Goal: Navigation & Orientation: Find specific page/section

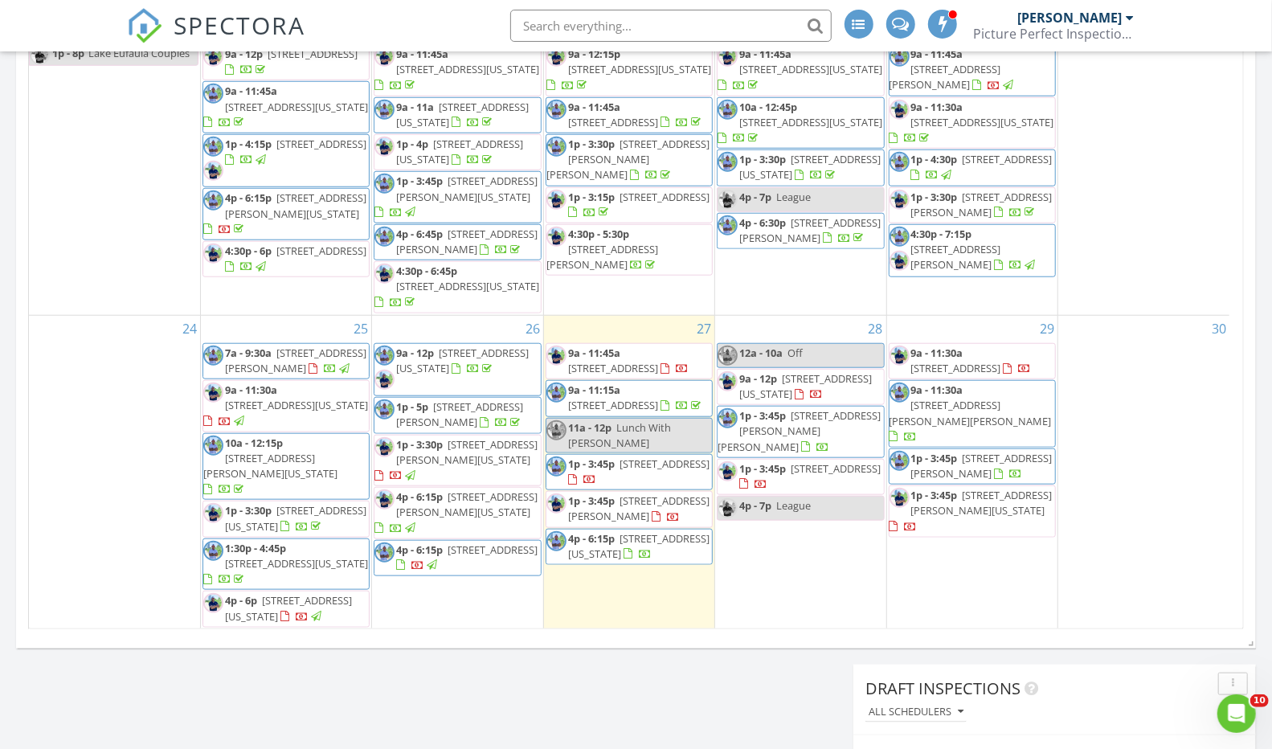
scroll to position [823, 0]
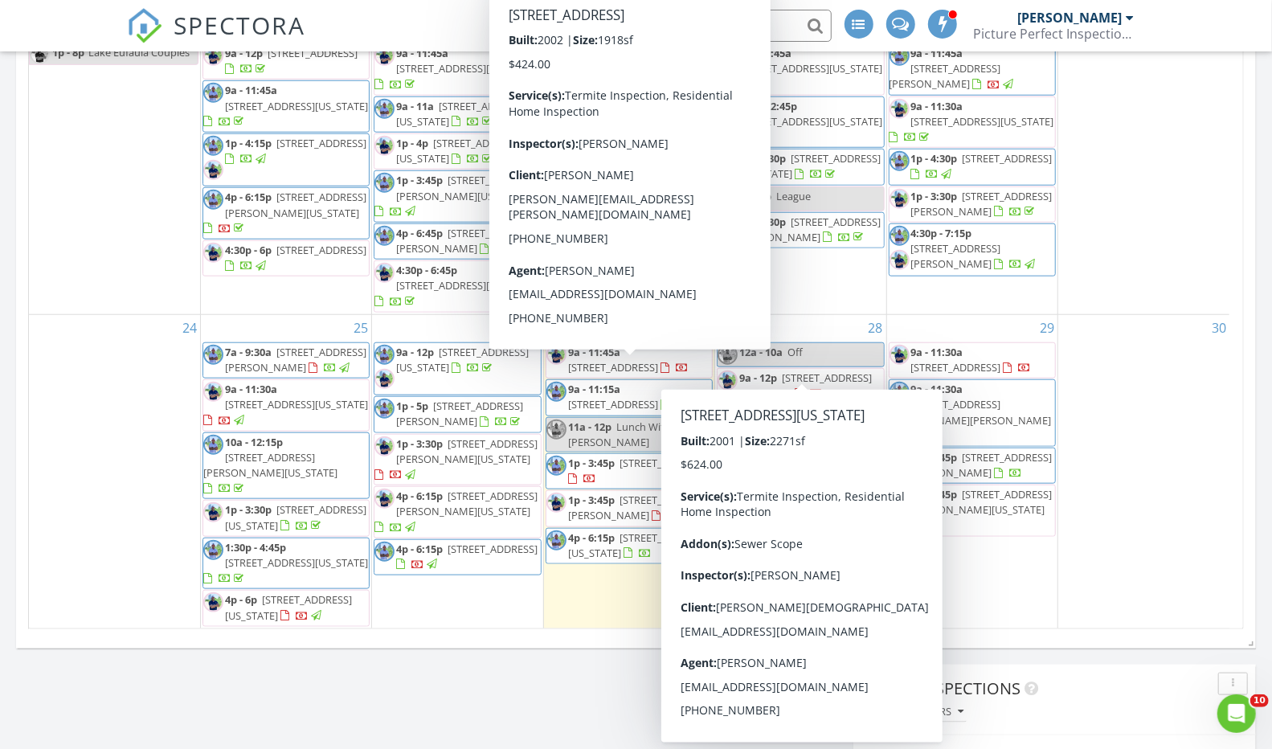
click at [813, 371] on span "1504 SW 136th St, Oklahoma City 73170" at bounding box center [805, 386] width 133 height 30
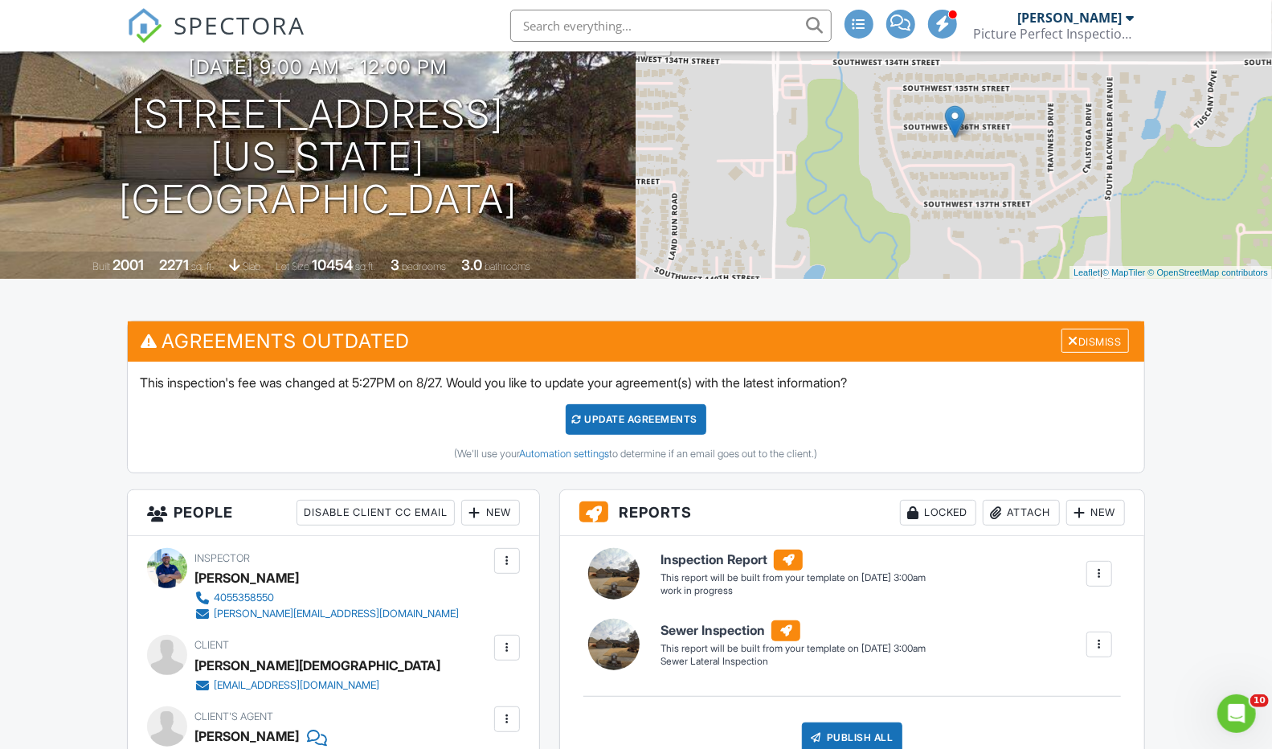
scroll to position [148, 0]
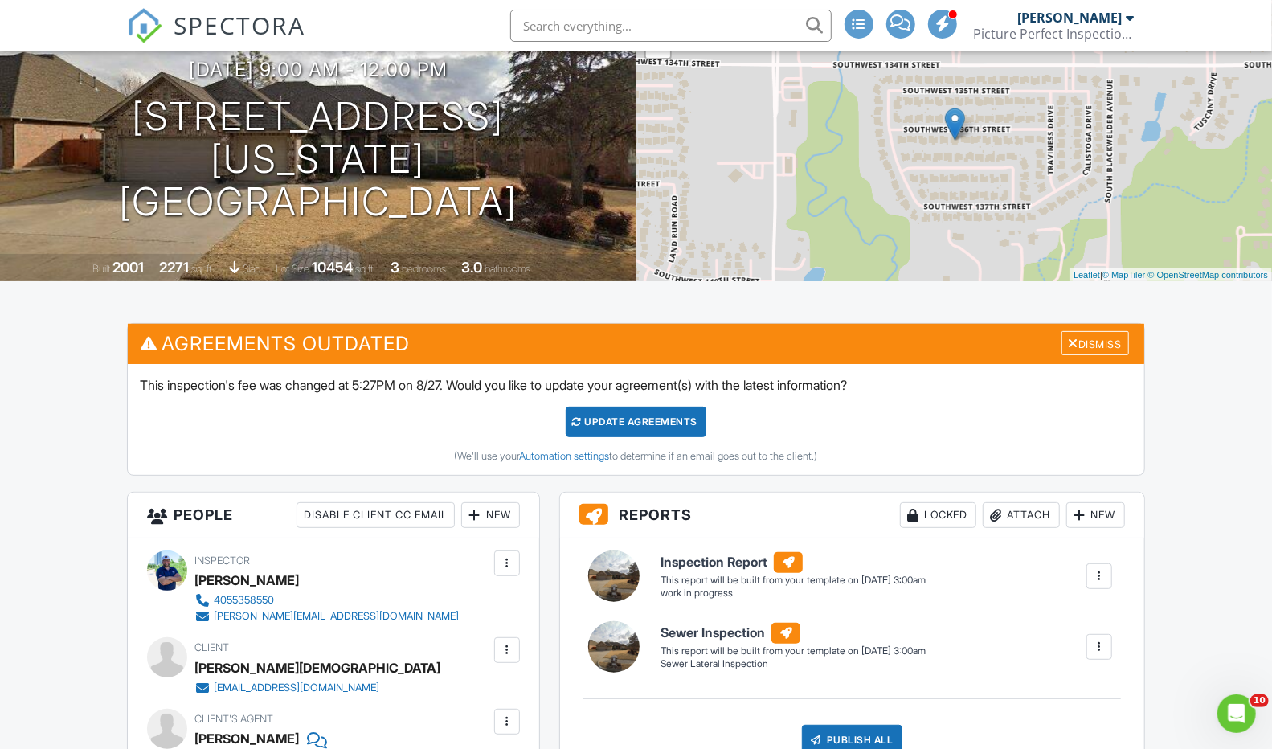
click at [630, 416] on div "Update Agreements" at bounding box center [636, 422] width 141 height 31
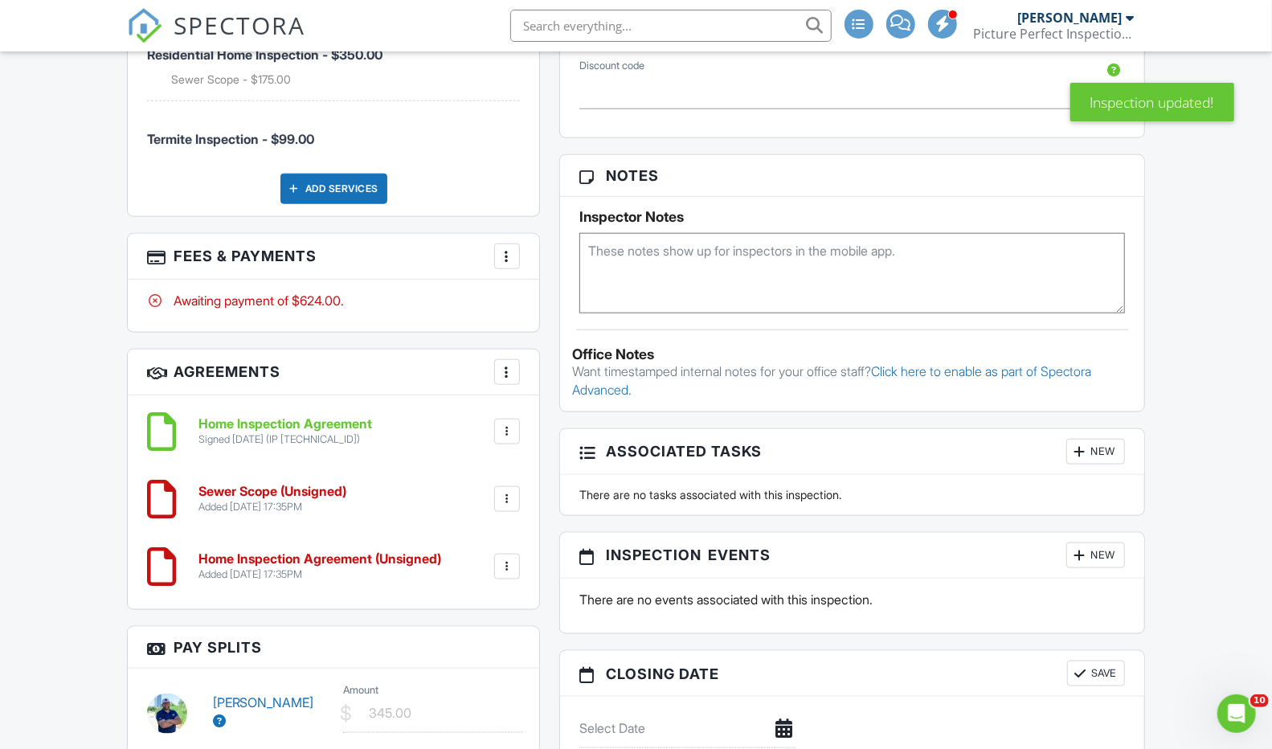
scroll to position [1067, 0]
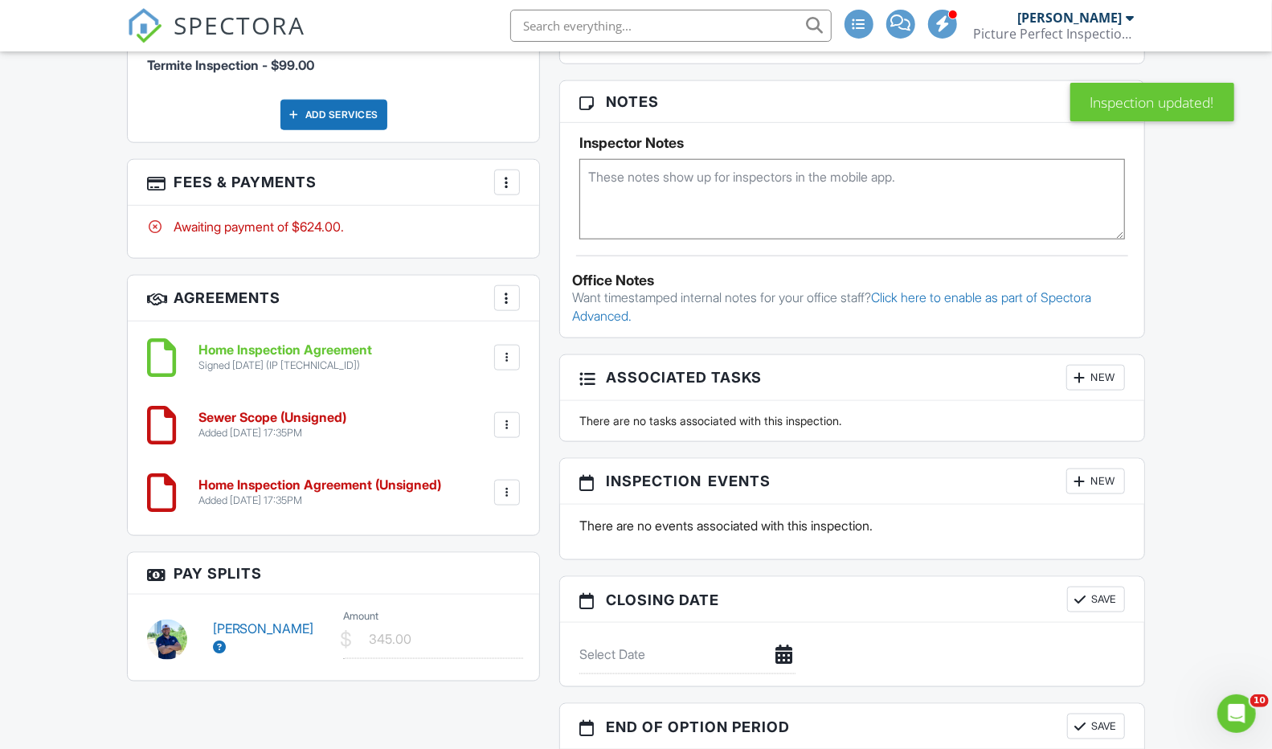
click at [507, 493] on div at bounding box center [507, 493] width 16 height 16
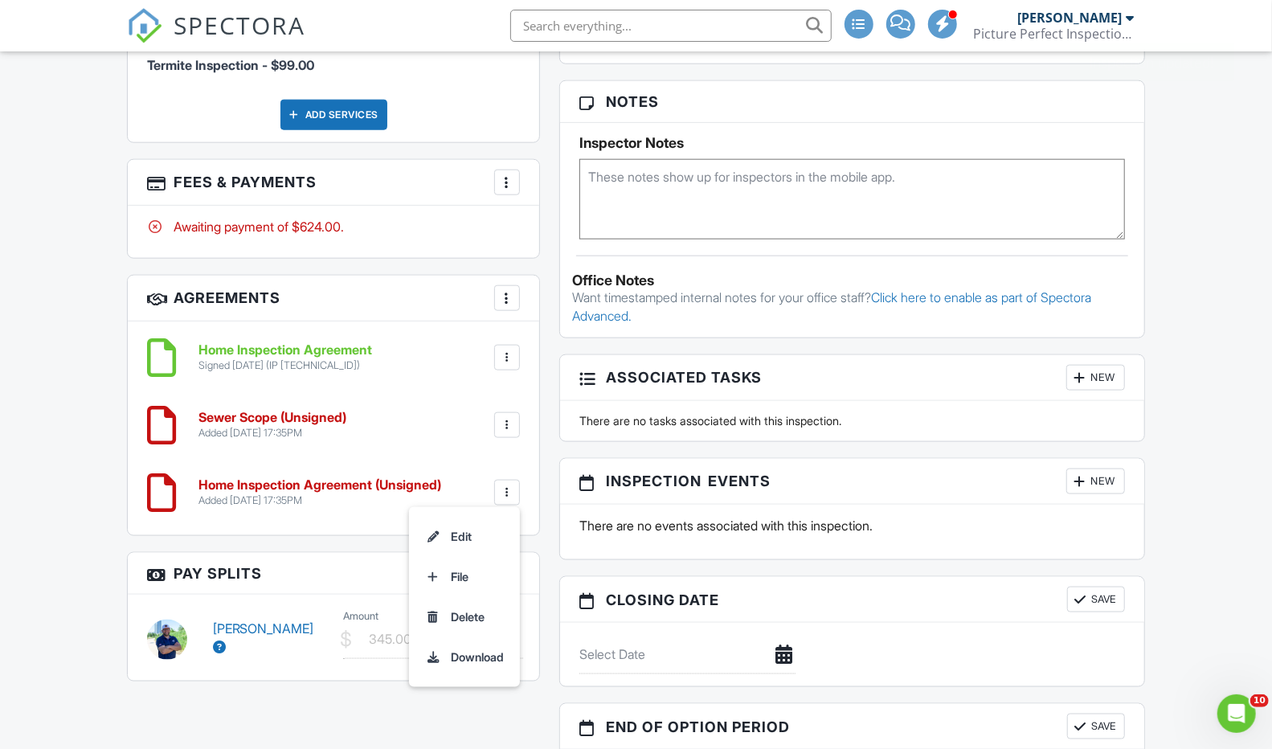
click at [479, 608] on li "Delete" at bounding box center [465, 617] width 92 height 40
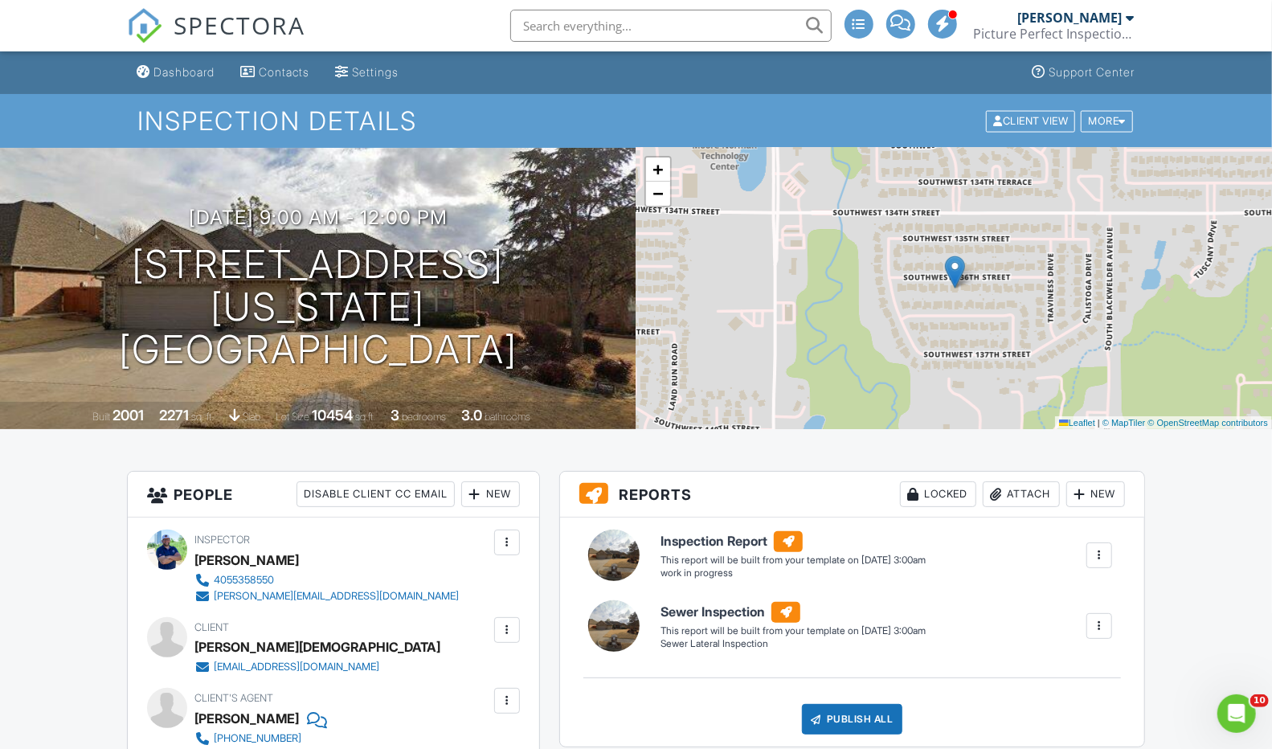
click at [191, 78] on div "Dashboard" at bounding box center [184, 72] width 61 height 14
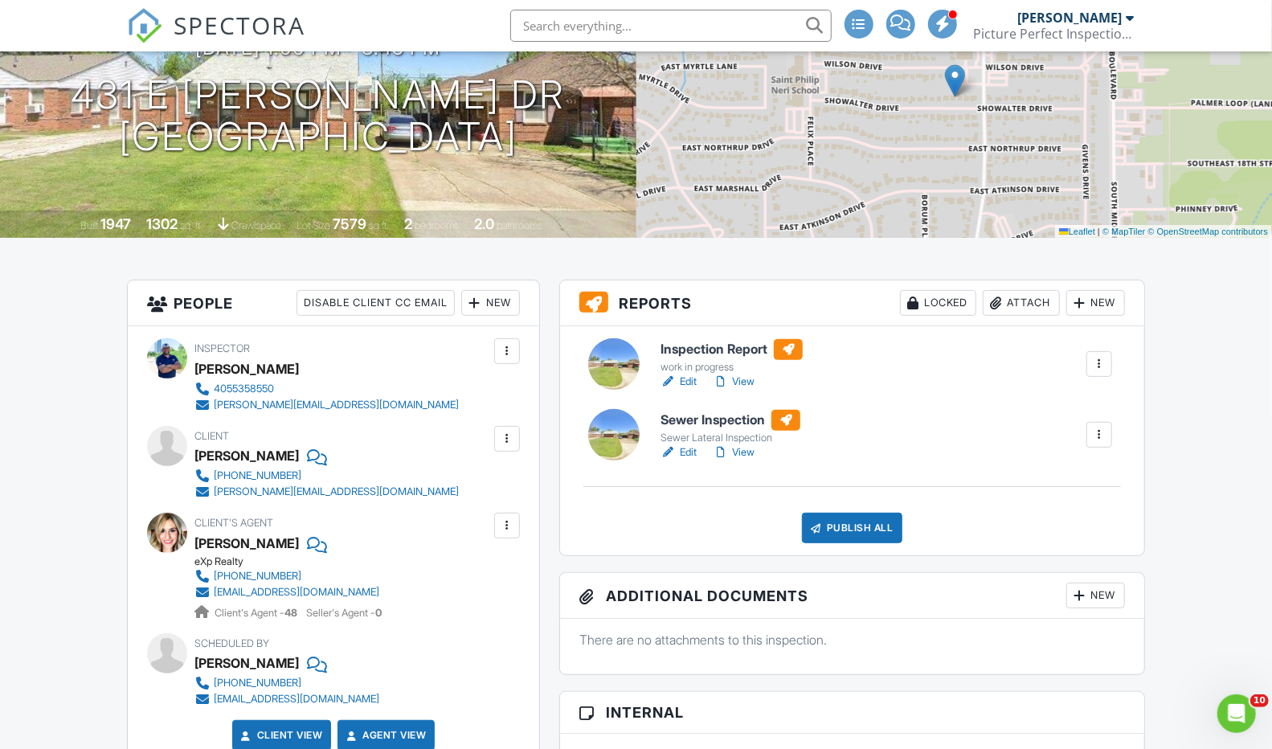
click at [746, 374] on link "View" at bounding box center [734, 382] width 42 height 16
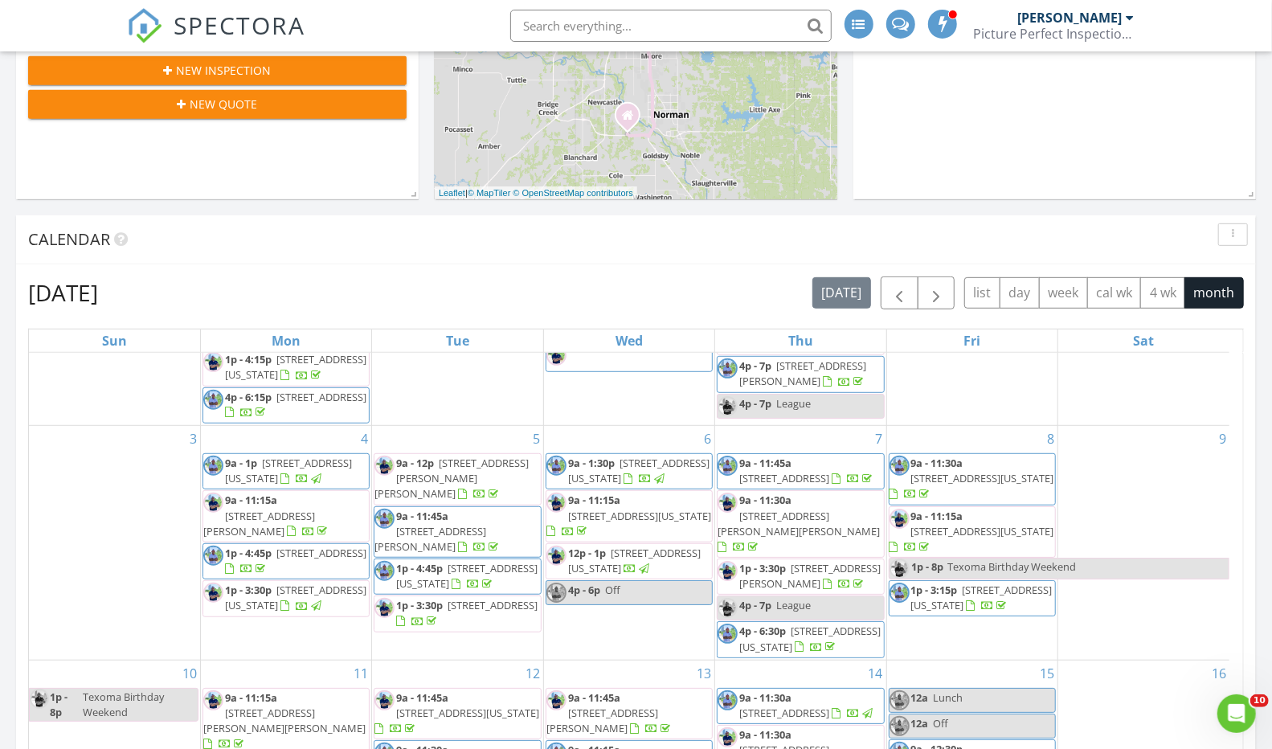
scroll to position [429, 0]
click at [900, 285] on span "button" at bounding box center [899, 292] width 19 height 19
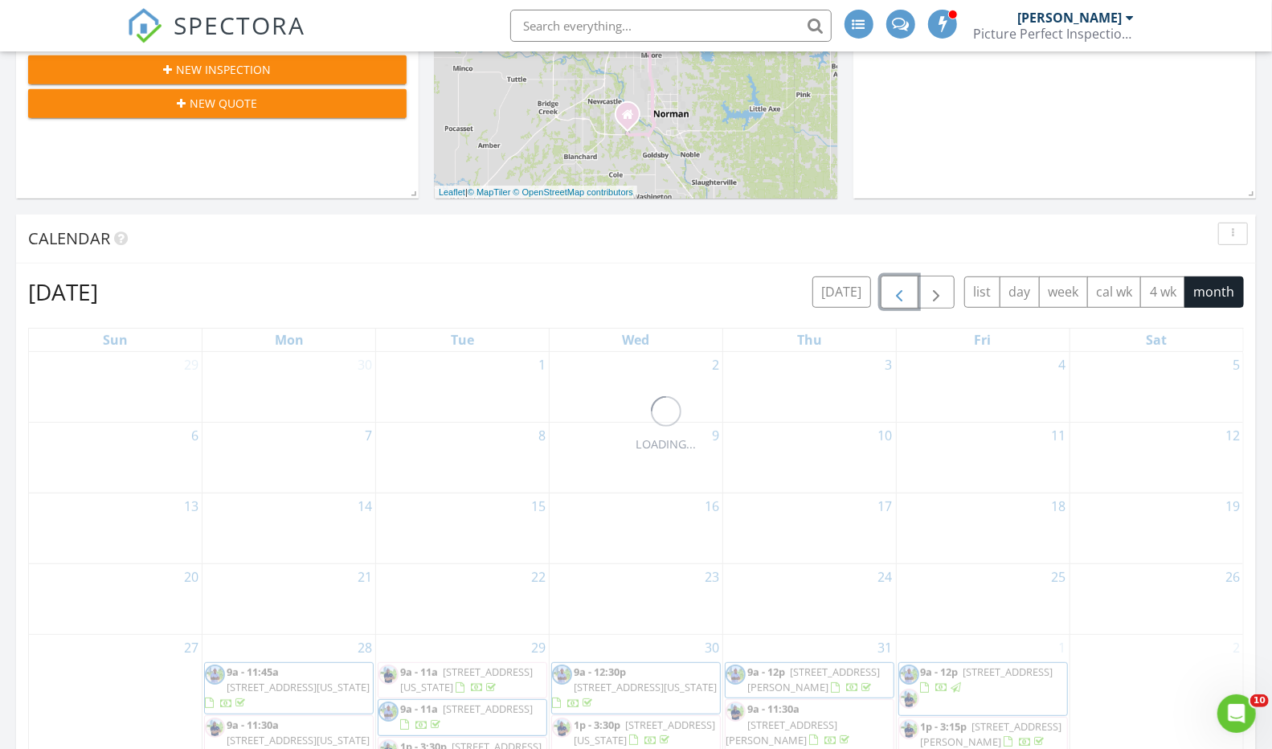
click at [900, 285] on span "button" at bounding box center [899, 292] width 19 height 19
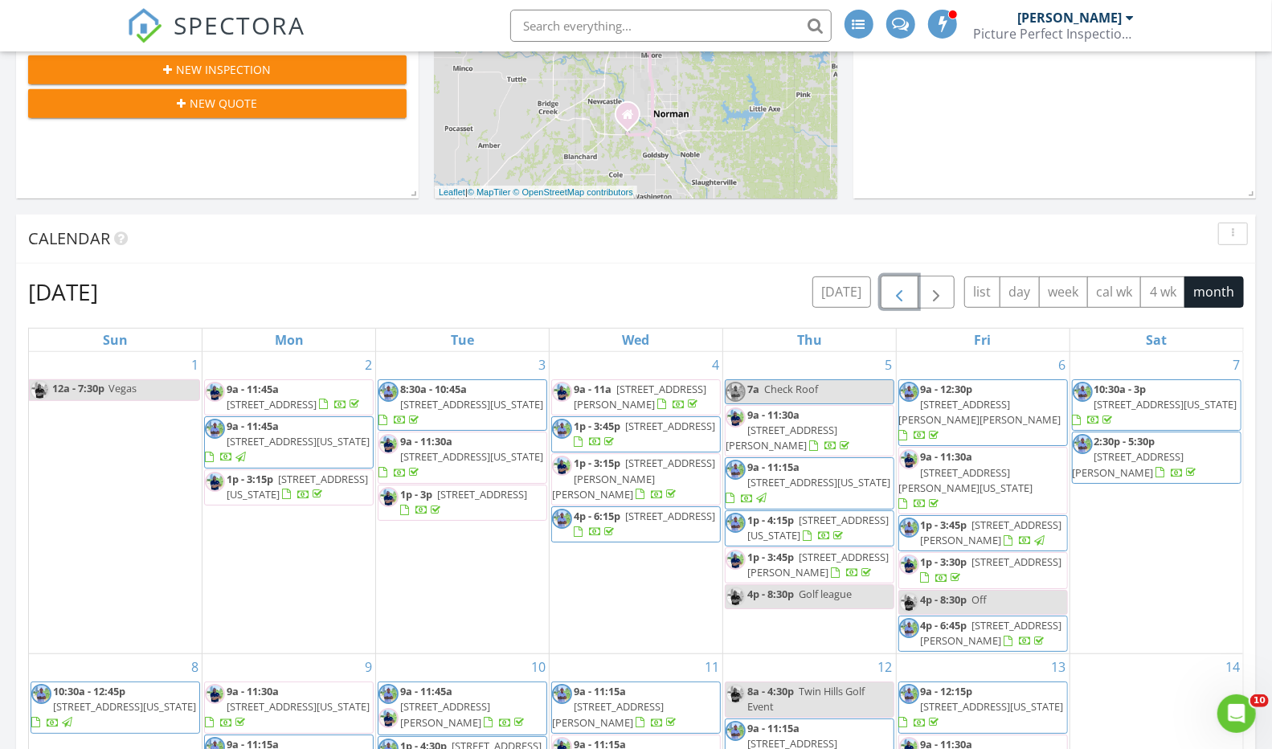
click at [900, 285] on span "button" at bounding box center [899, 292] width 19 height 19
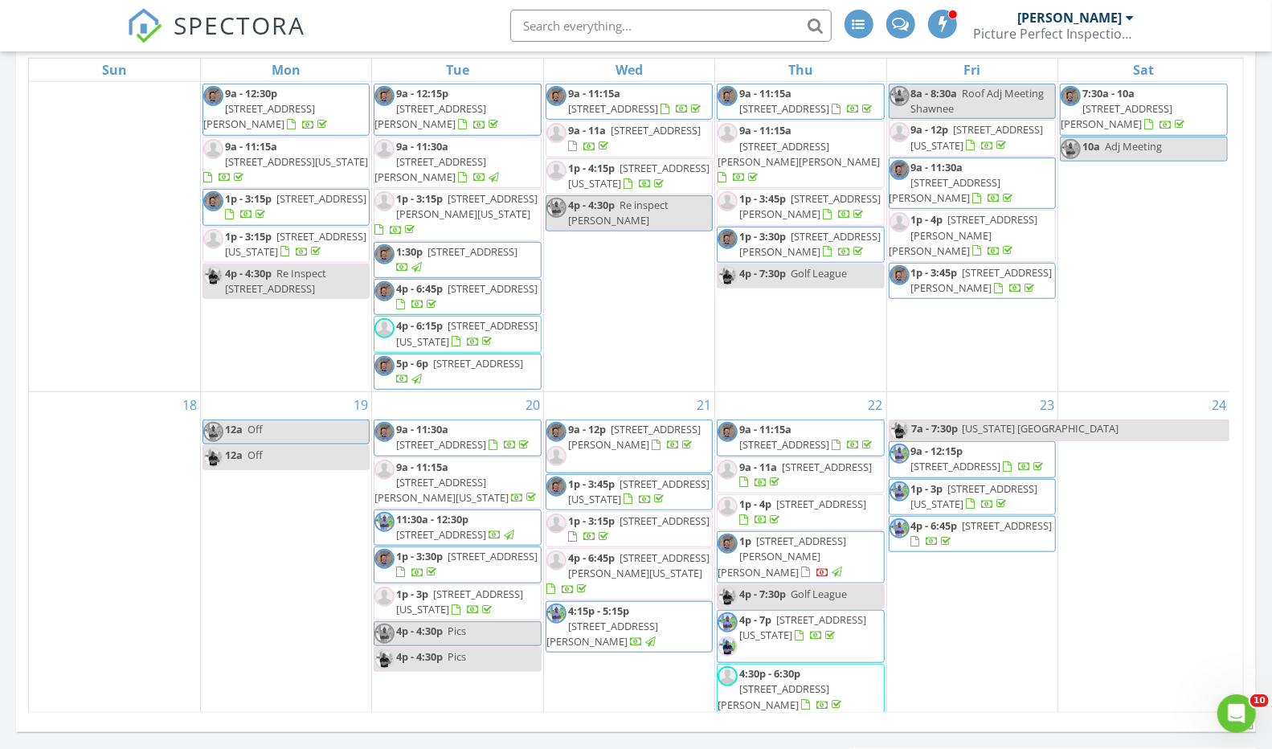
scroll to position [973, 0]
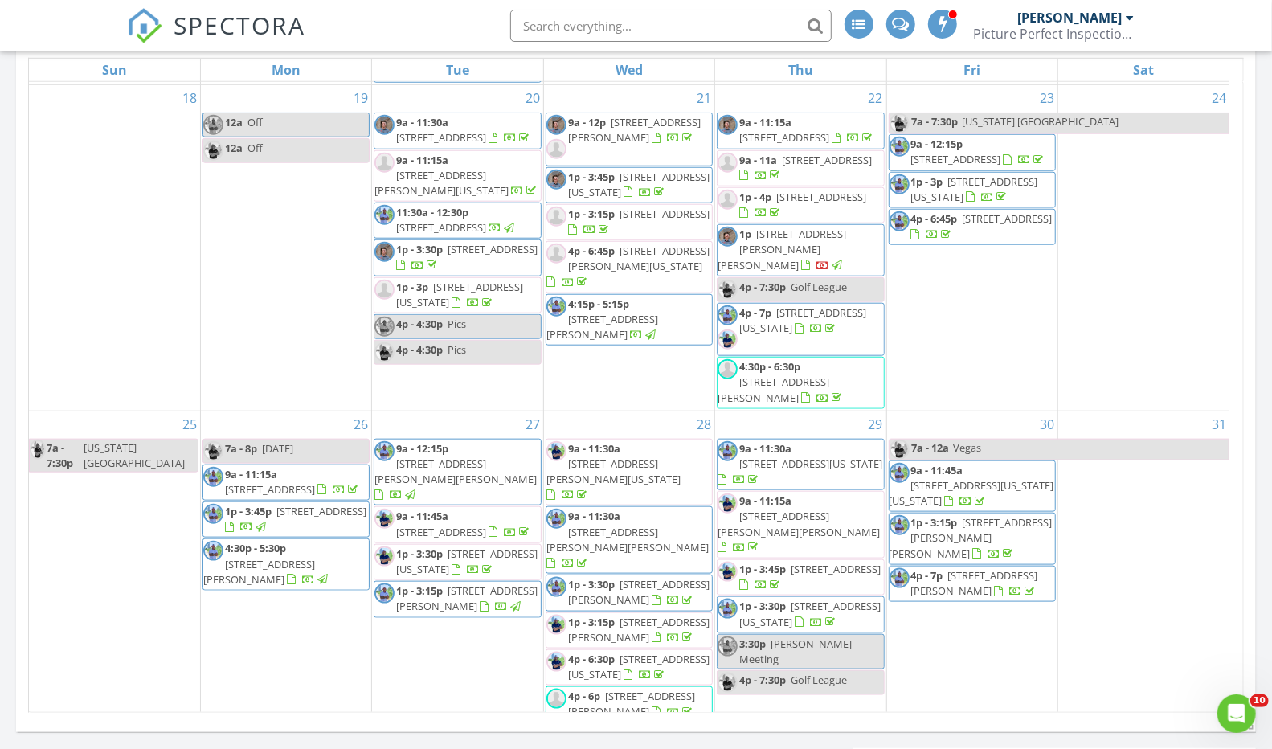
click at [614, 463] on span "9a - 11:30a 3240 S Klein Ave , Oklahoma City 73109" at bounding box center [630, 472] width 166 height 63
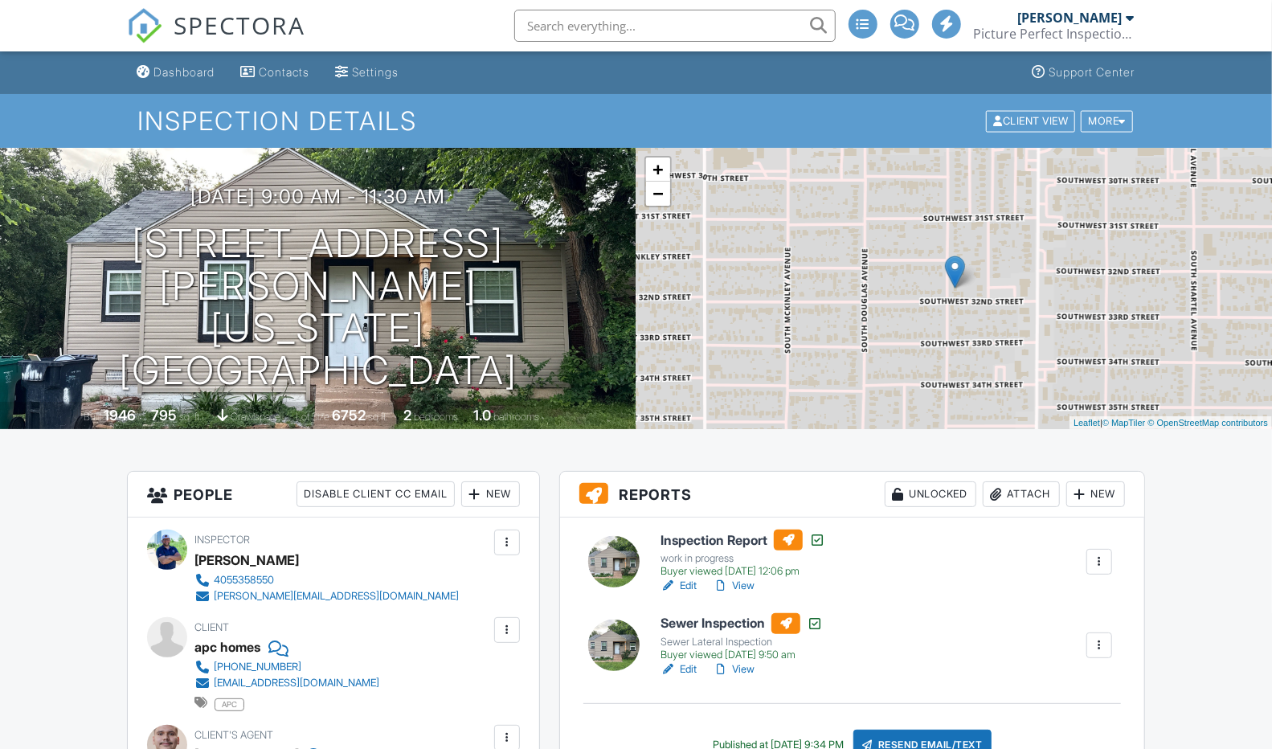
click at [735, 584] on link "View" at bounding box center [734, 586] width 42 height 16
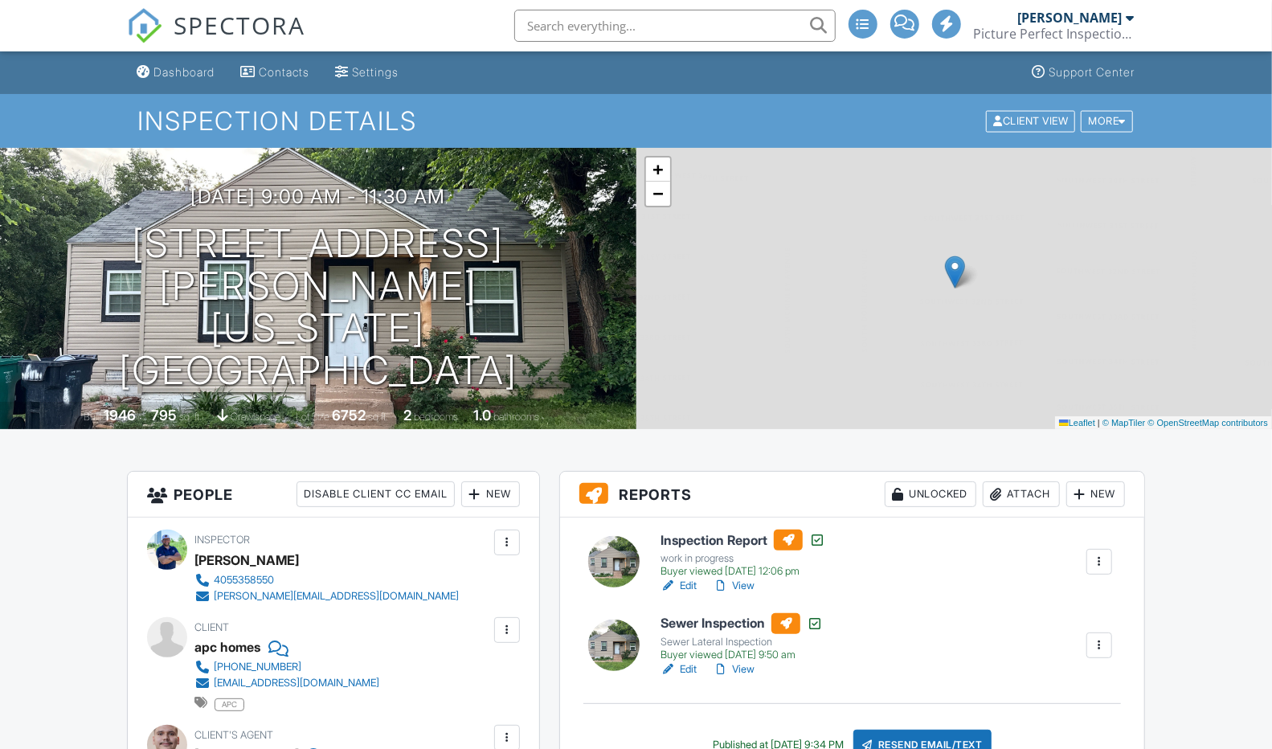
click at [183, 76] on div "Dashboard" at bounding box center [184, 72] width 61 height 14
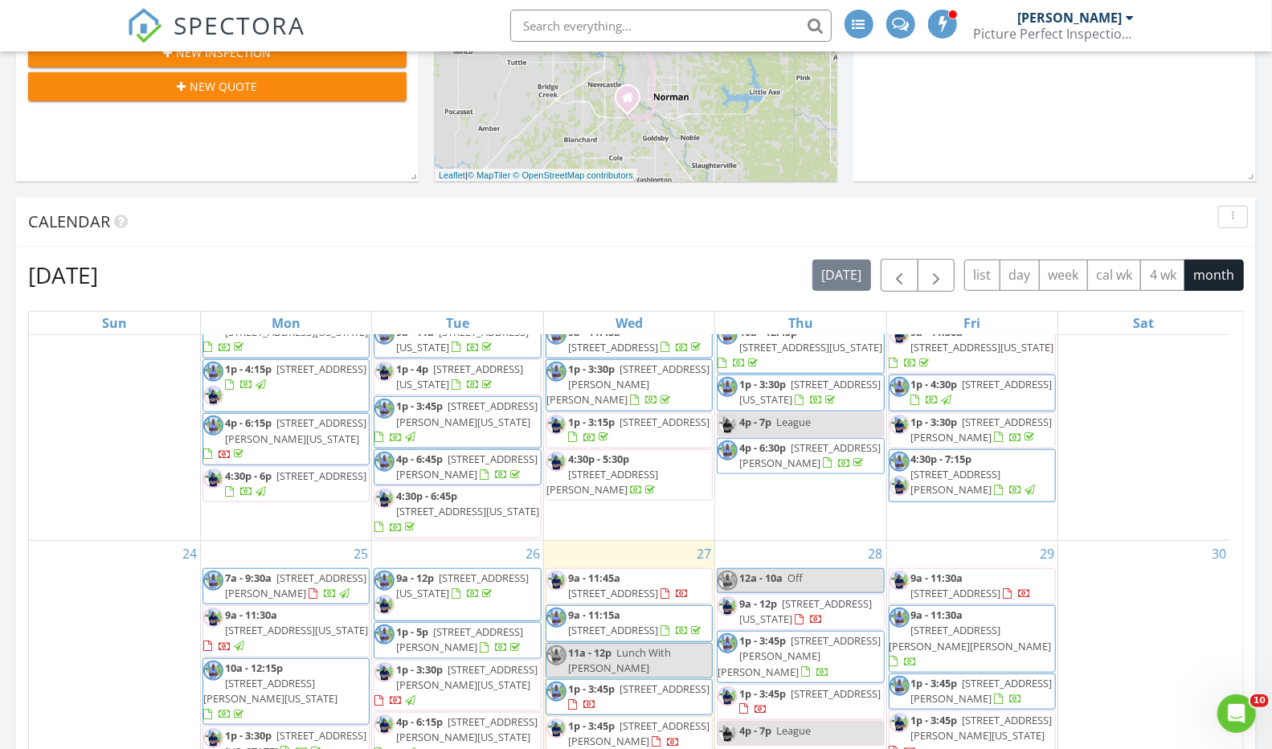
scroll to position [950, 0]
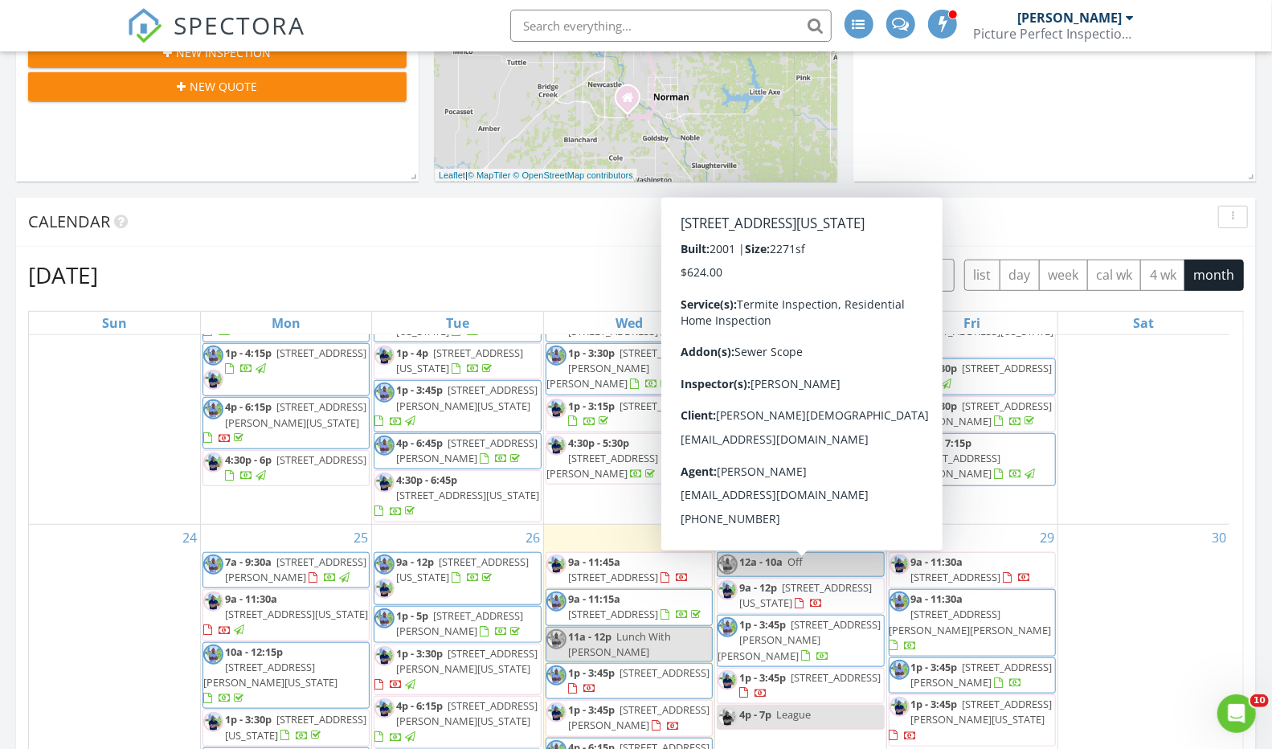
click at [793, 580] on span "1504 SW 136th St, Oklahoma City 73170" at bounding box center [805, 595] width 133 height 30
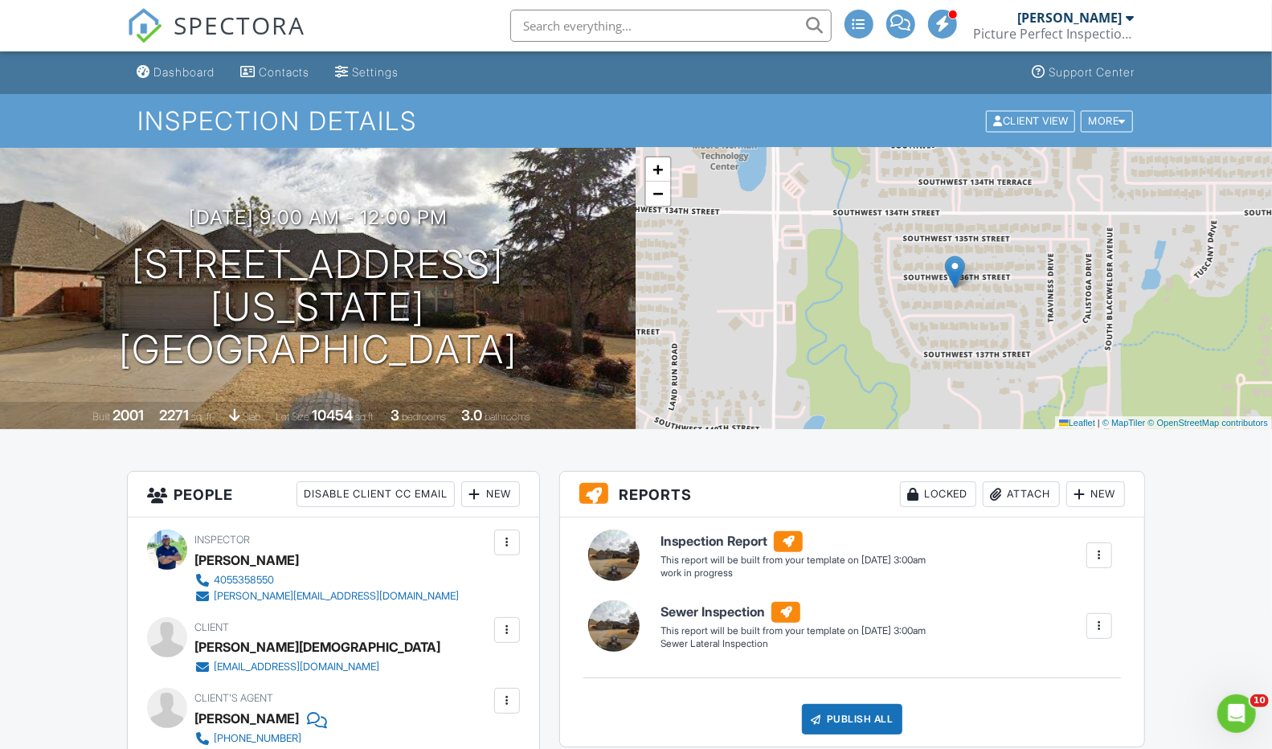
click at [195, 63] on link "Dashboard" at bounding box center [175, 73] width 91 height 30
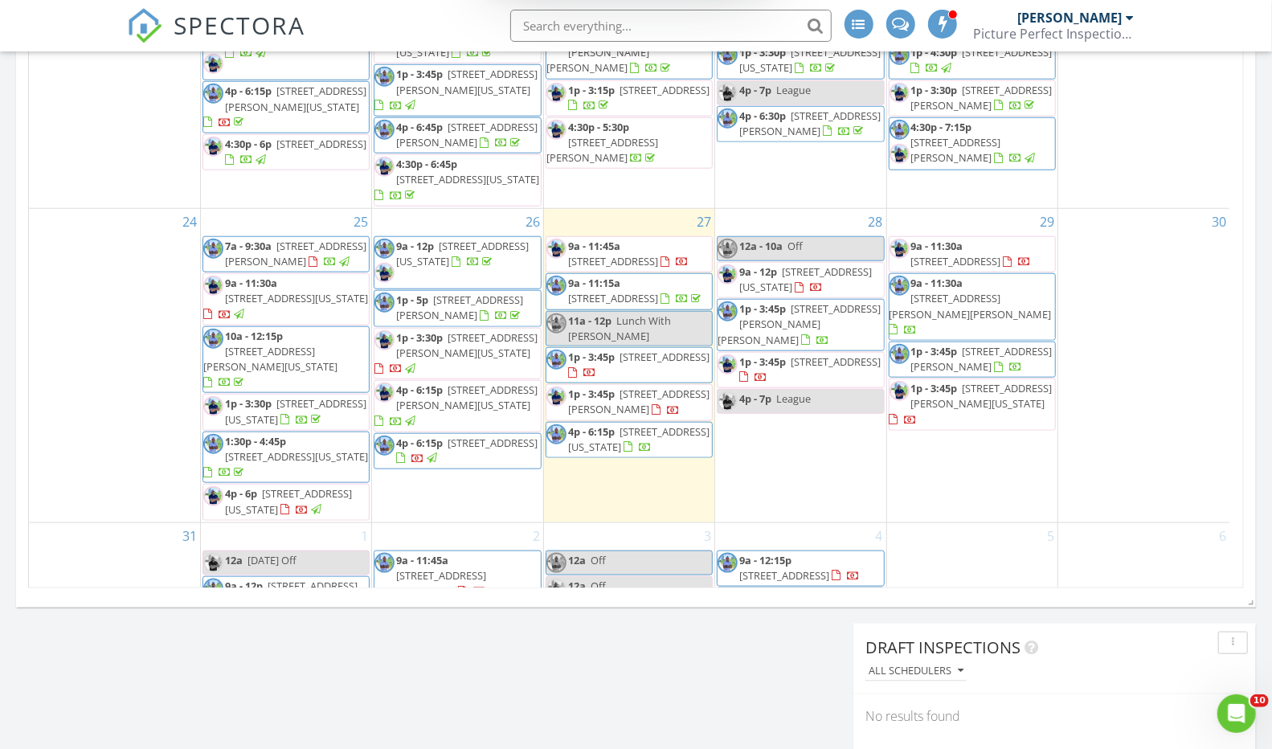
scroll to position [950, 0]
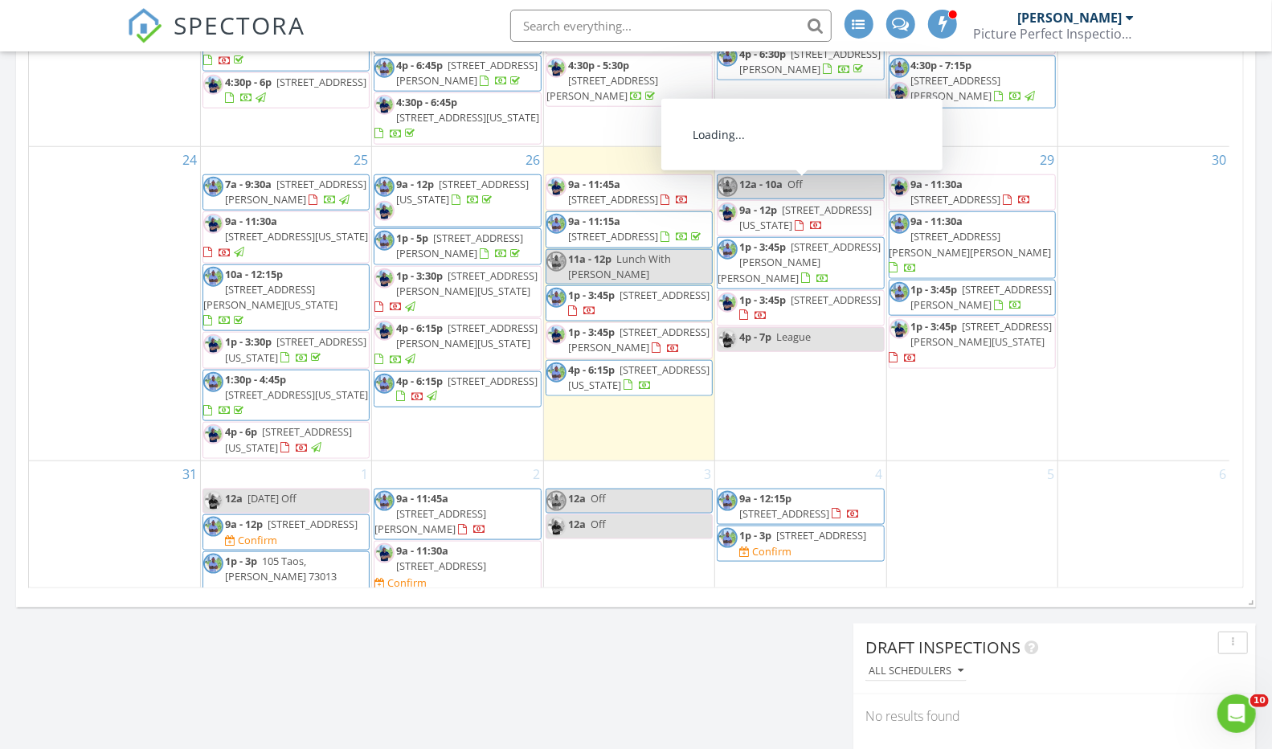
click at [797, 293] on span "2716 Busheywood Dr, Yukon 73099" at bounding box center [836, 300] width 90 height 14
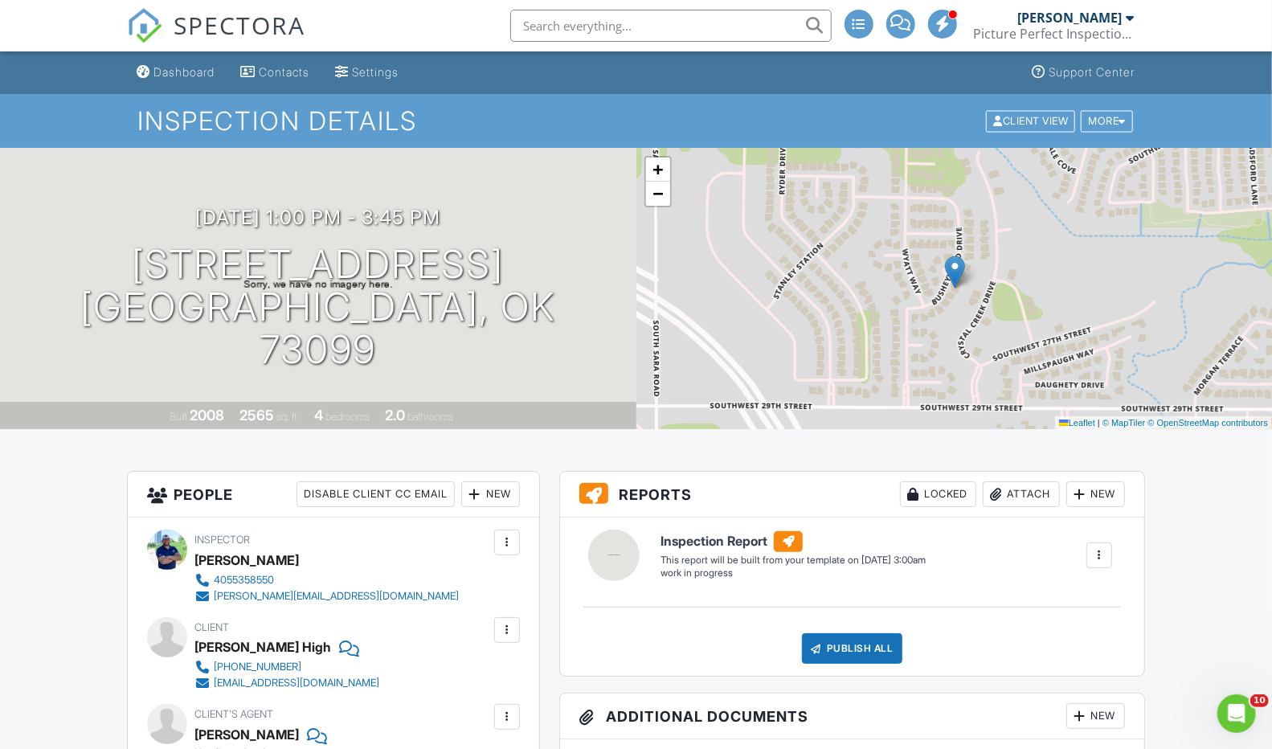
click at [170, 67] on div "Dashboard" at bounding box center [184, 72] width 61 height 14
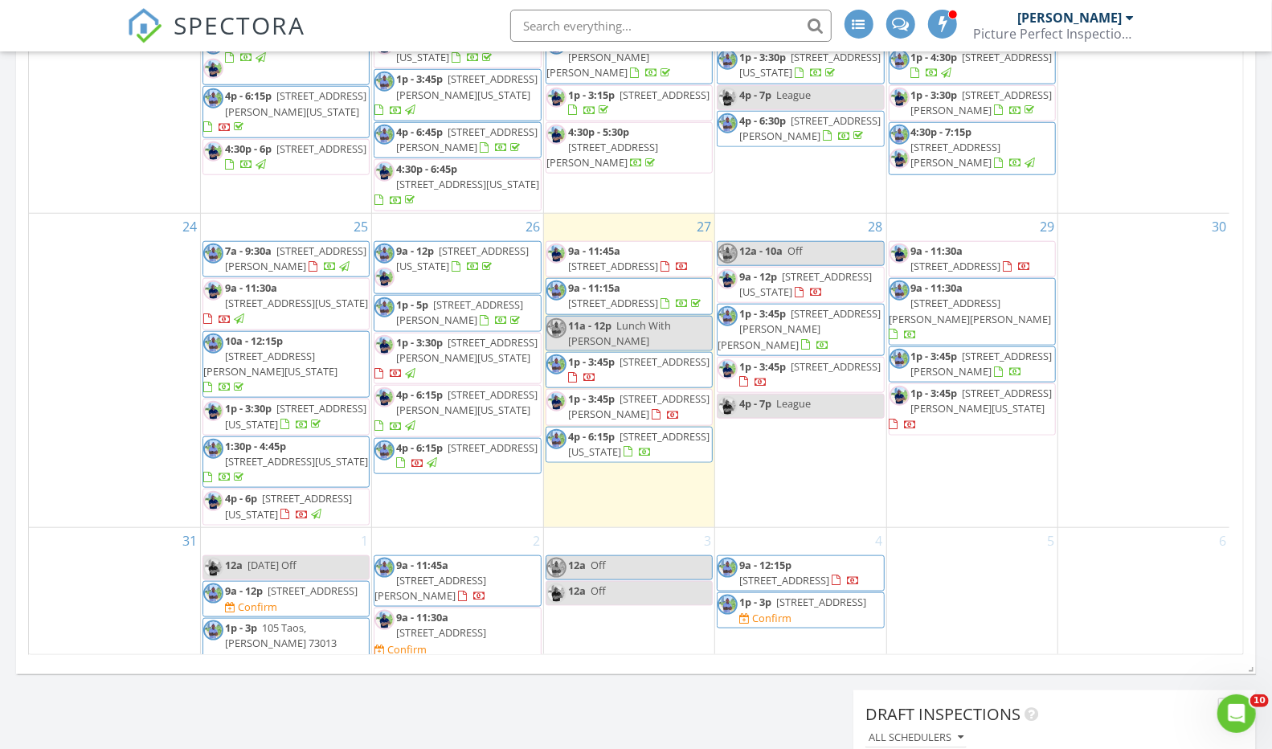
scroll to position [838, 0]
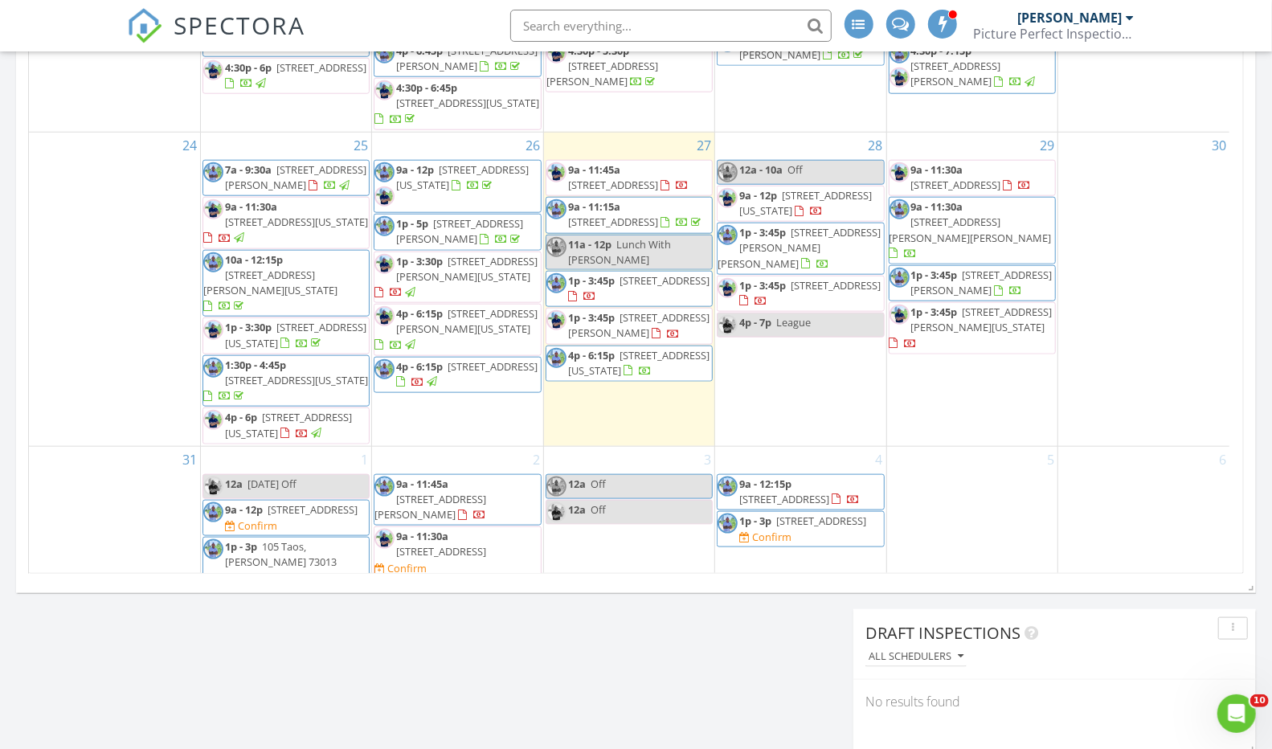
click at [969, 178] on span "4501 SE 21st St , Del City 73115" at bounding box center [956, 185] width 90 height 14
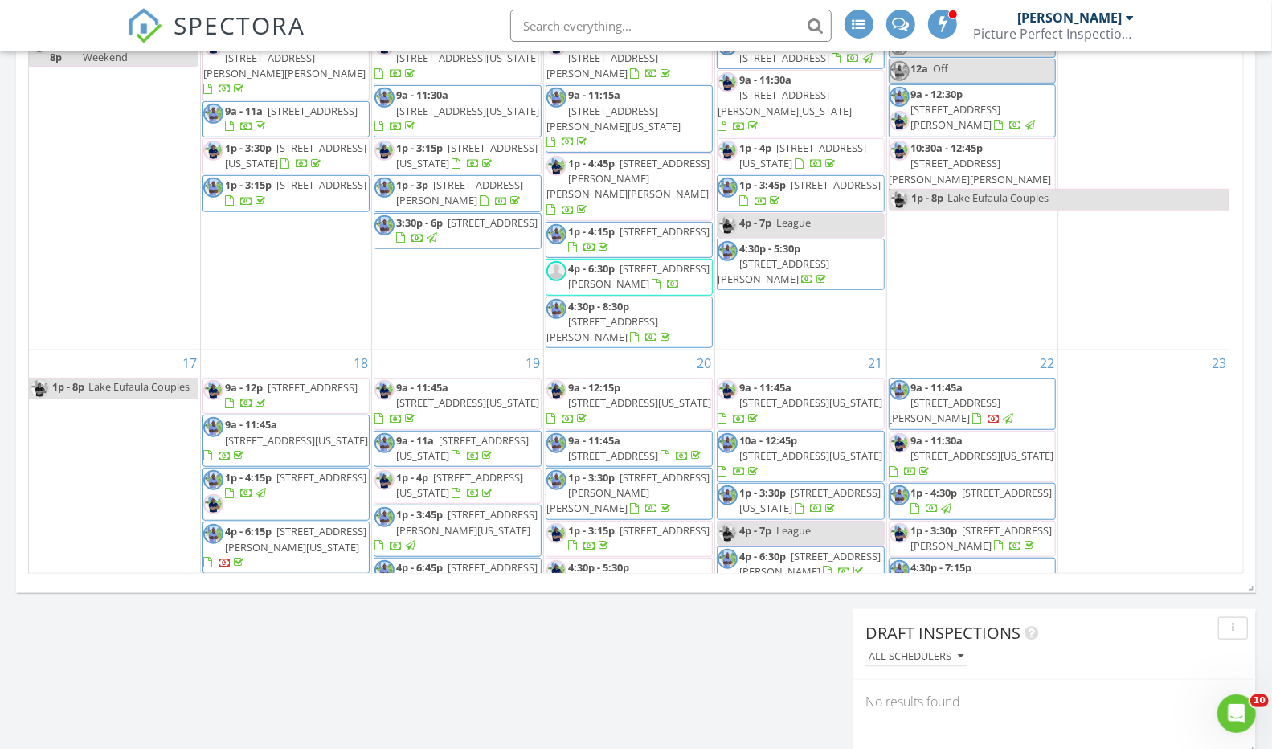
scroll to position [950, 0]
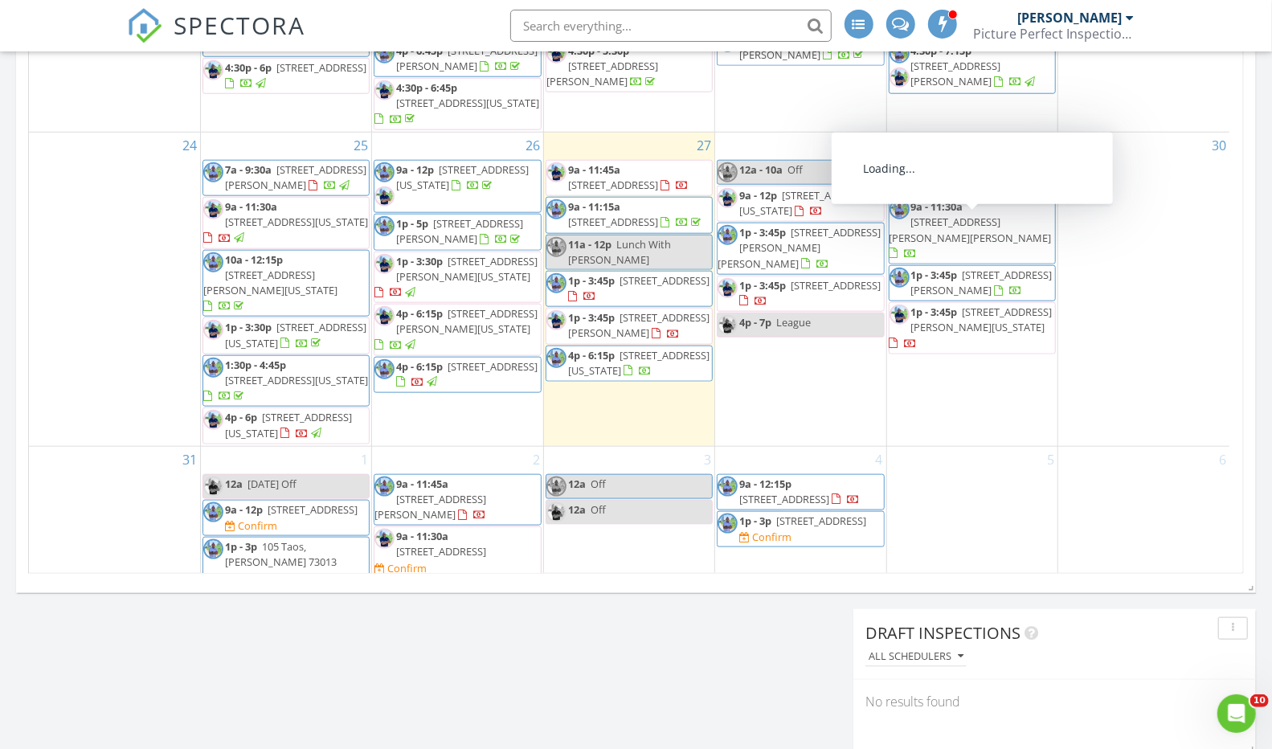
click at [966, 305] on span "7013 Ann Arbor Terrace, Oklahoma City 73132" at bounding box center [981, 320] width 141 height 30
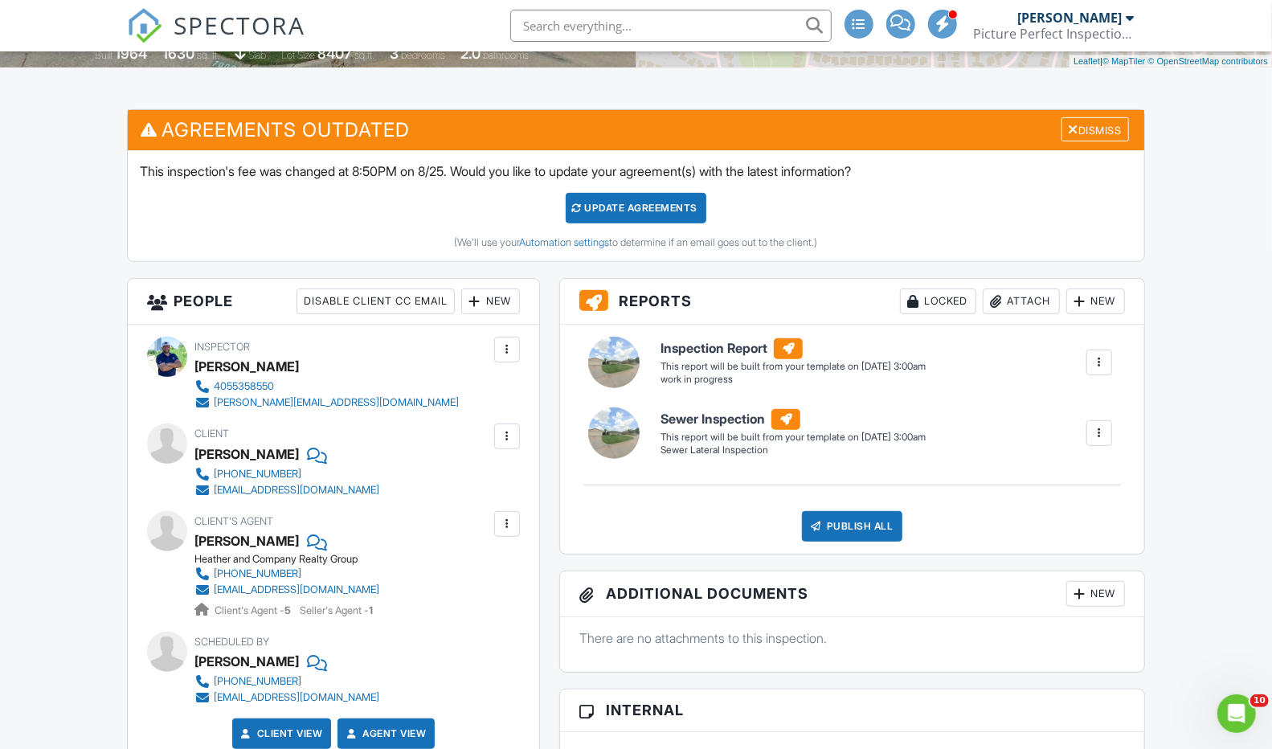
scroll to position [360, 0]
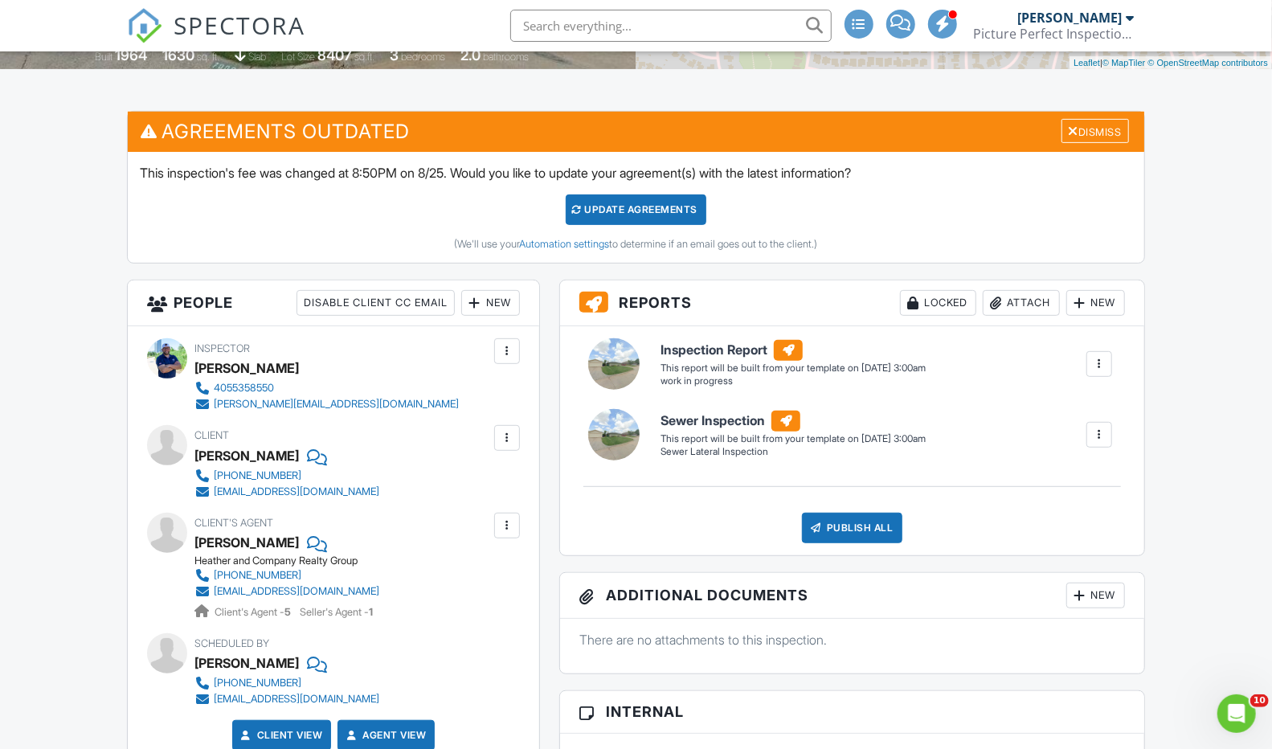
click at [640, 197] on div "Update Agreements" at bounding box center [636, 210] width 141 height 31
